Goal: Understand site structure: Grasp the organization and layout of the website

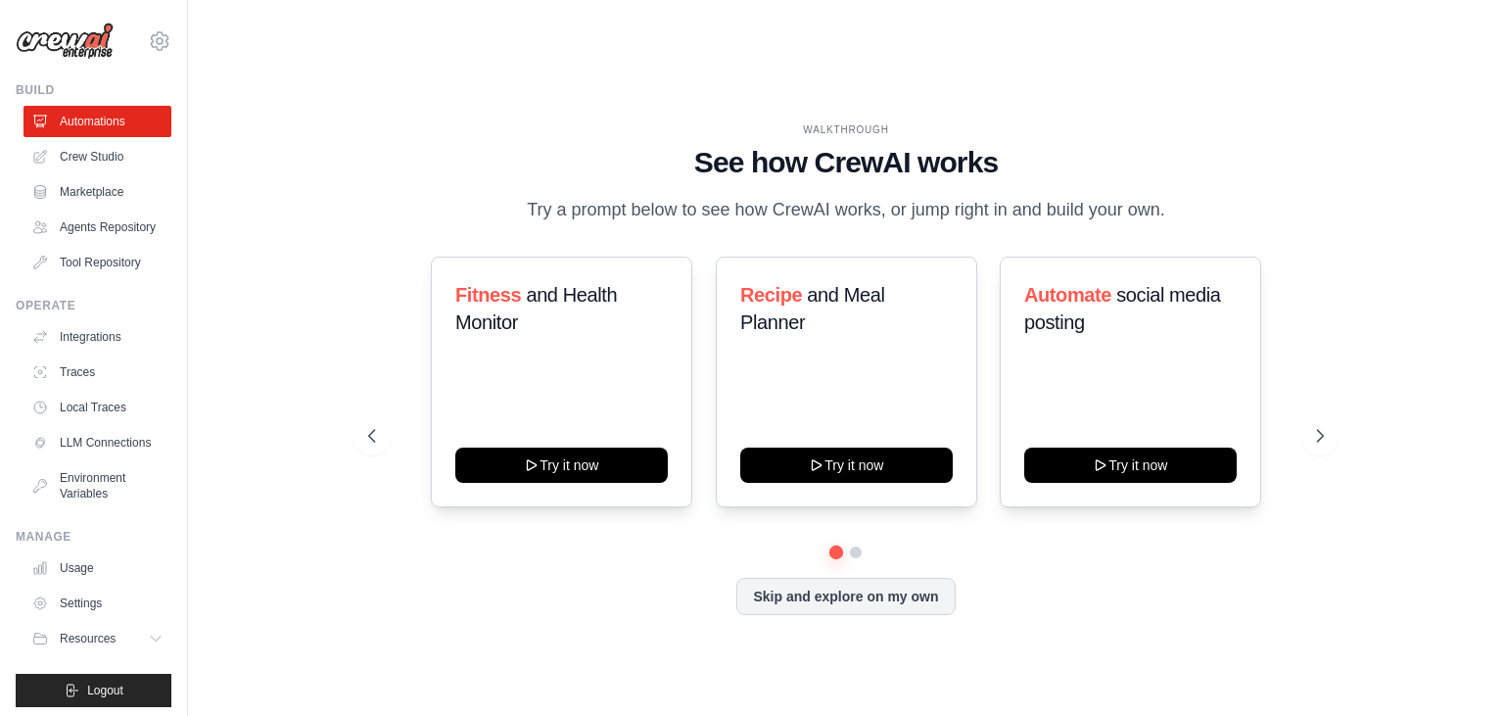
click at [1396, 170] on div "WALKTHROUGH See how CrewAI works Try a prompt below to see how CrewAI works, or…" at bounding box center [845, 384] width 1253 height 677
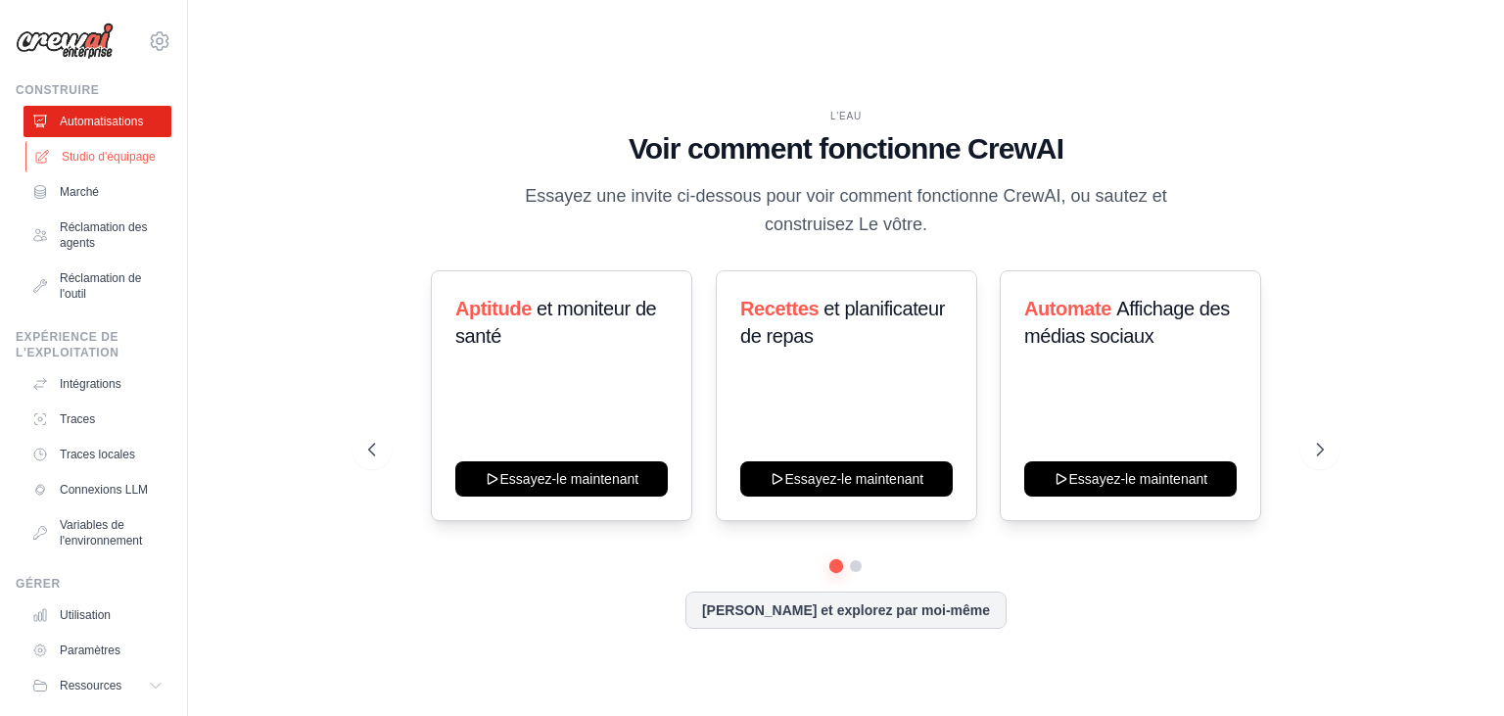
click at [123, 146] on link "Studio d'équipage" at bounding box center [99, 156] width 148 height 31
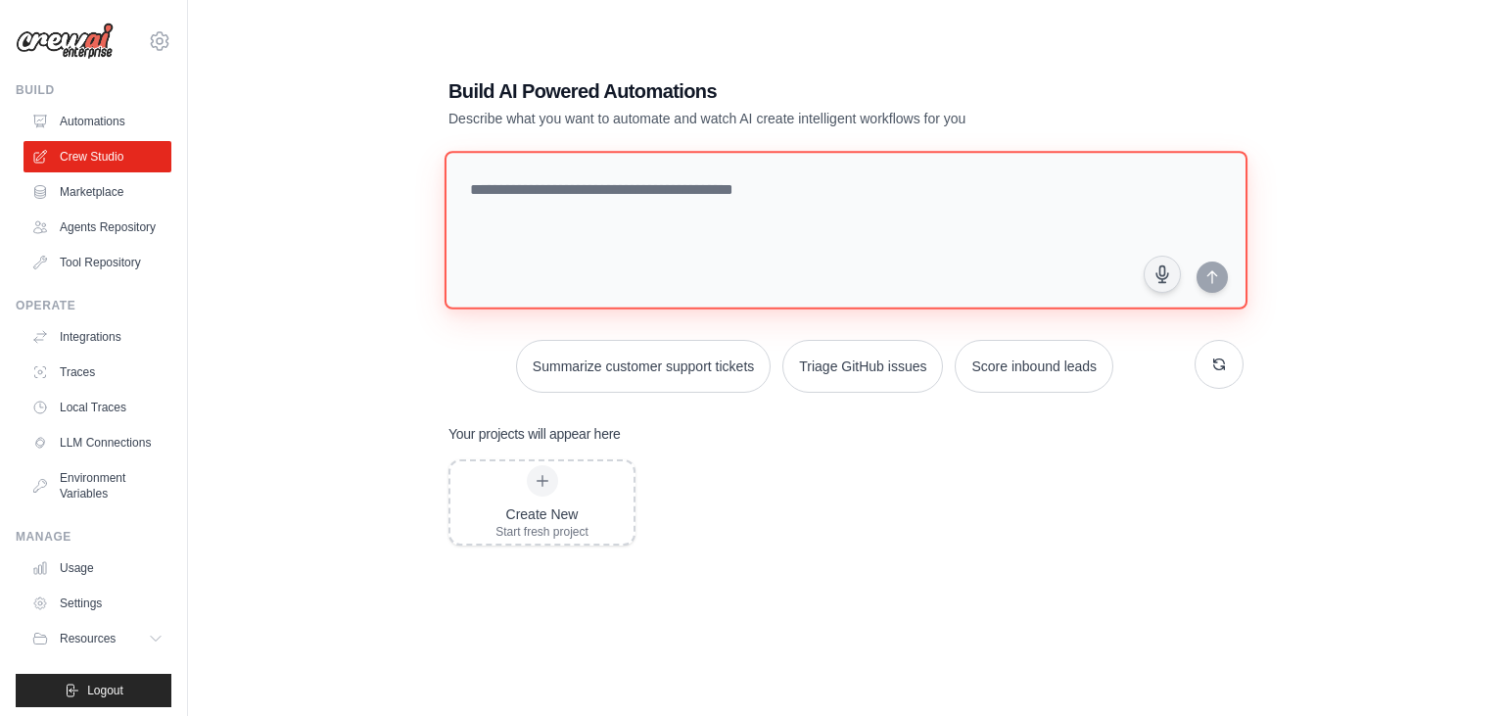
click at [535, 171] on textarea at bounding box center [846, 230] width 803 height 159
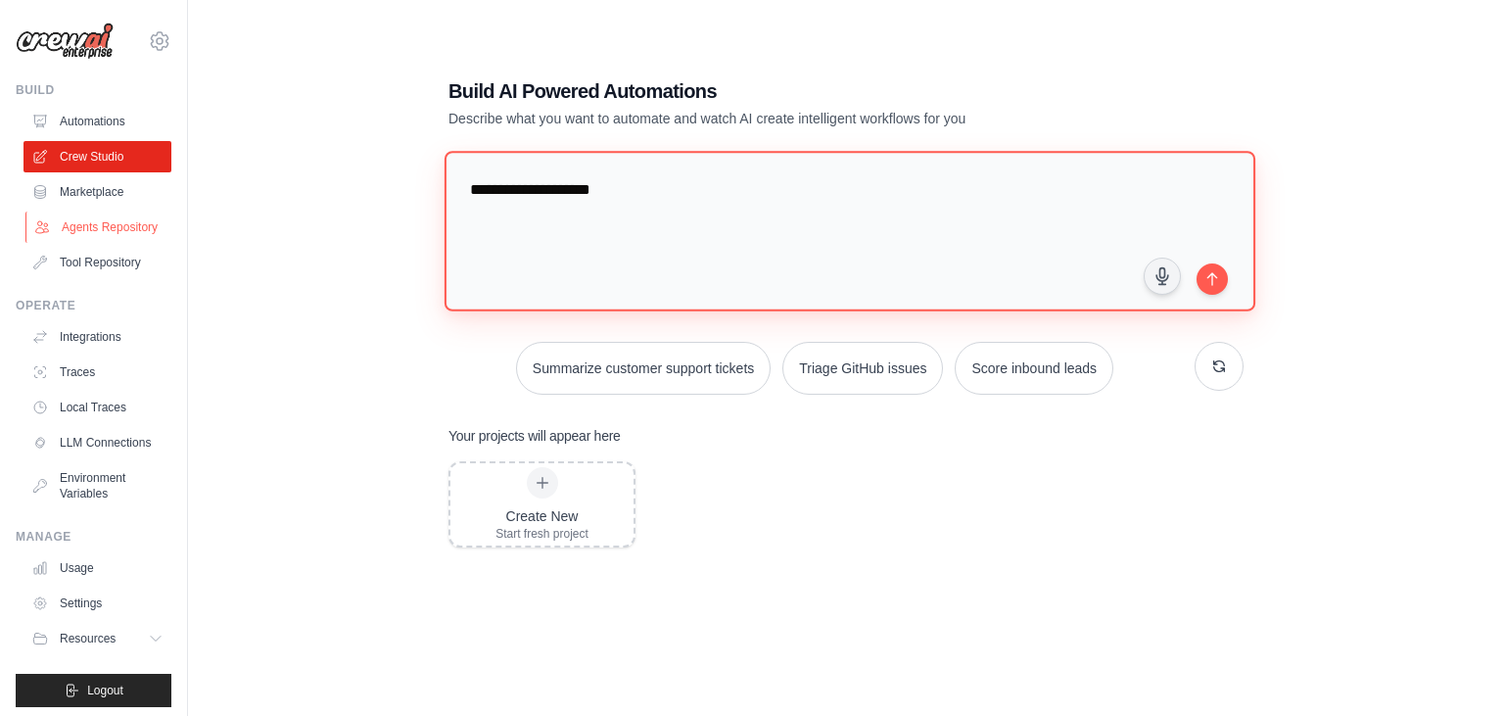
type textarea "**********"
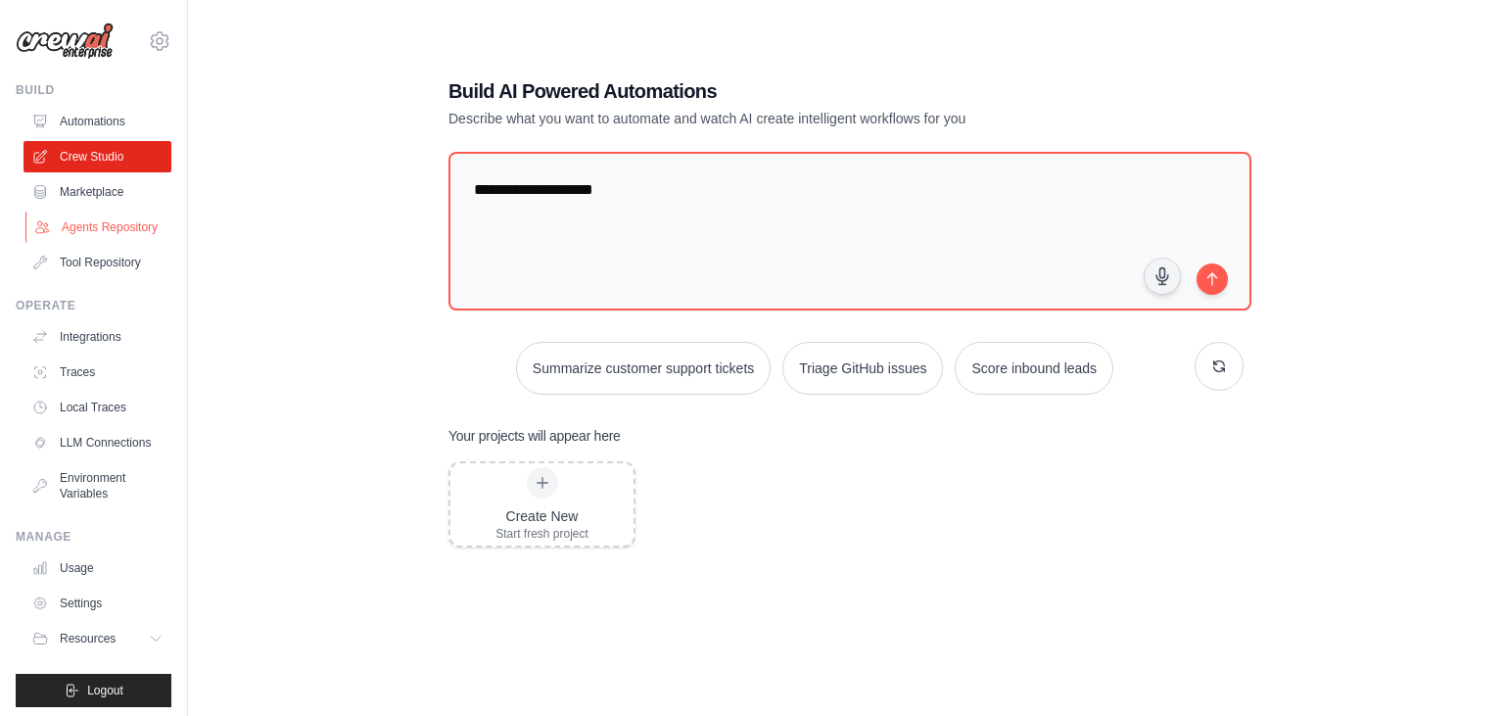
click at [135, 225] on link "Agents Repository" at bounding box center [99, 227] width 148 height 31
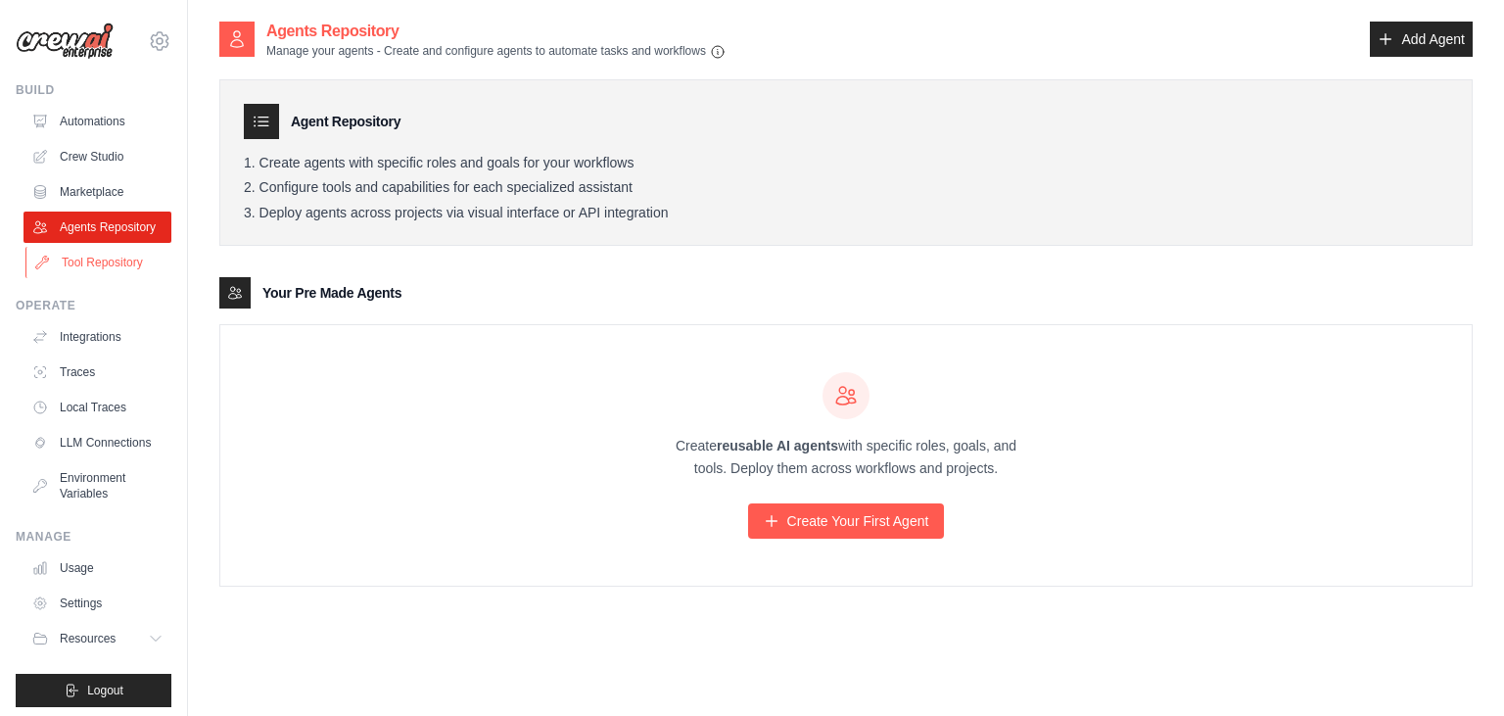
click at [119, 260] on link "Tool Repository" at bounding box center [99, 262] width 148 height 31
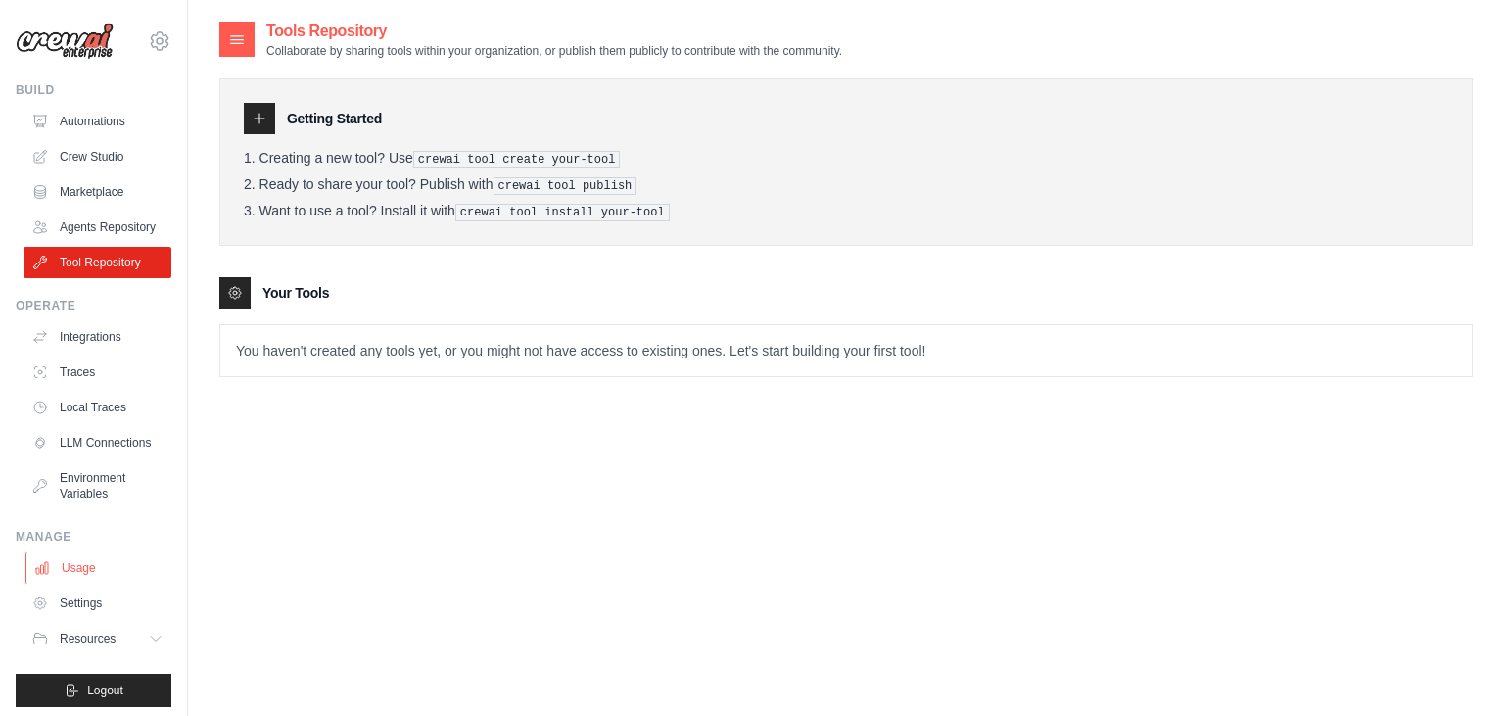
click at [84, 570] on link "Usage" at bounding box center [99, 567] width 148 height 31
